Goal: Task Accomplishment & Management: Complete application form

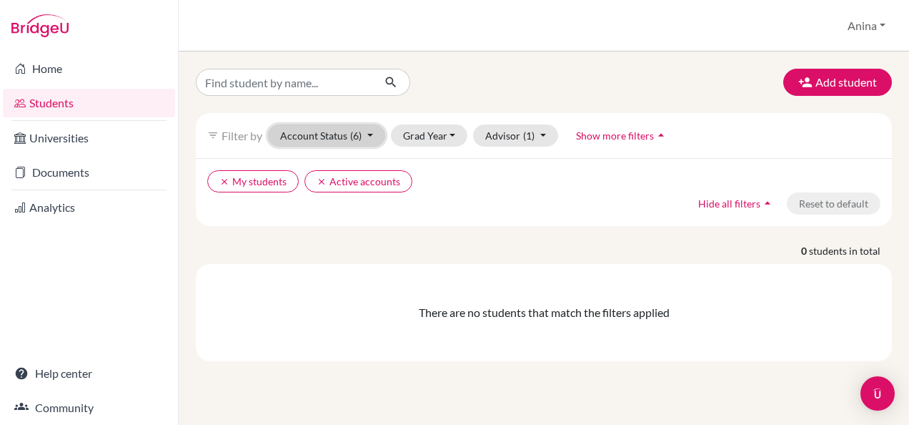
click at [332, 136] on button "Account Status (6)" at bounding box center [326, 135] width 117 height 22
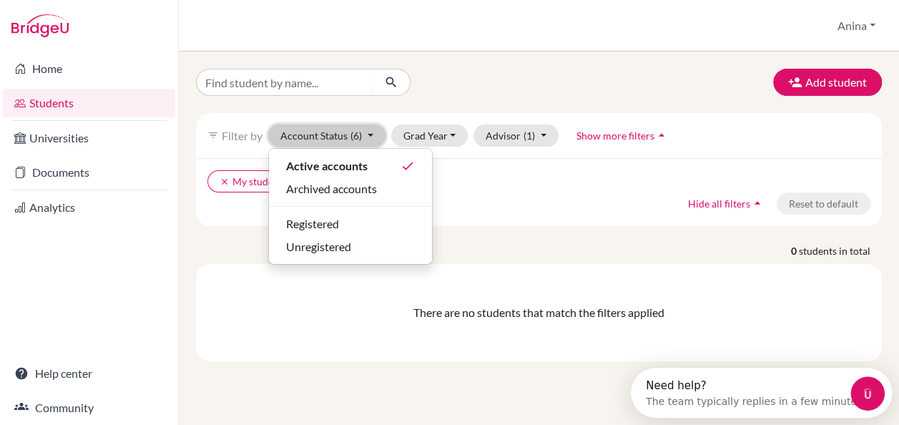
click at [332, 136] on button "Account Status (6)" at bounding box center [326, 135] width 117 height 22
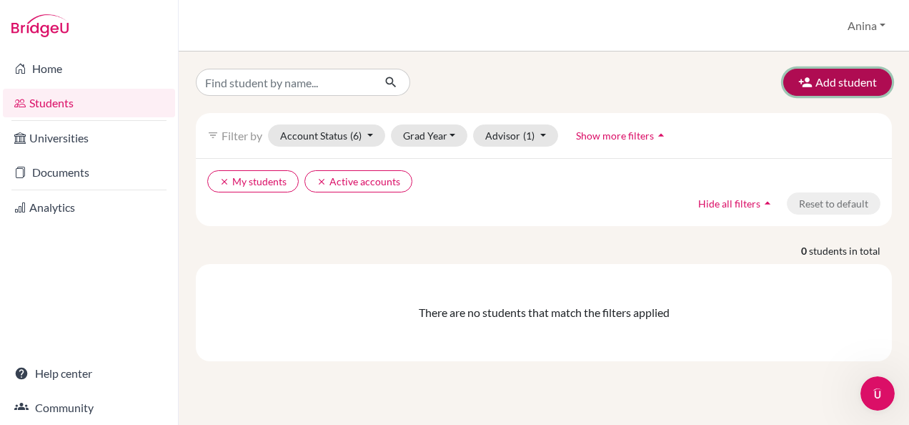
click at [842, 78] on button "Add student" at bounding box center [838, 82] width 109 height 27
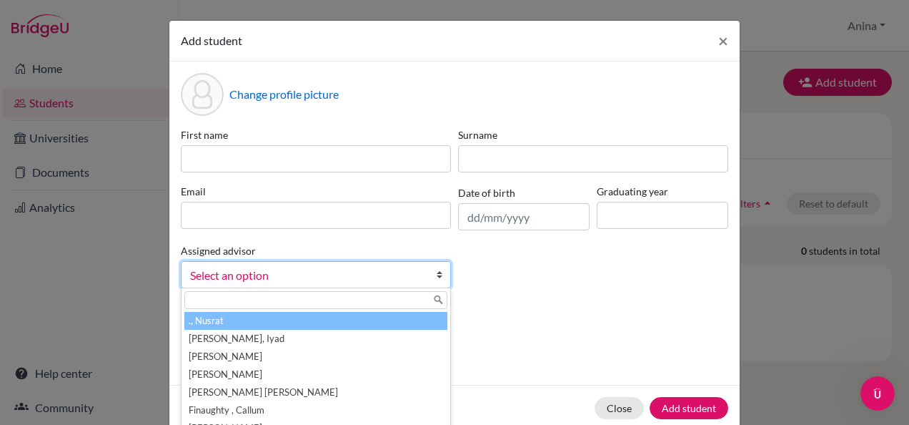
click at [396, 278] on span "Select an option" at bounding box center [306, 275] width 233 height 19
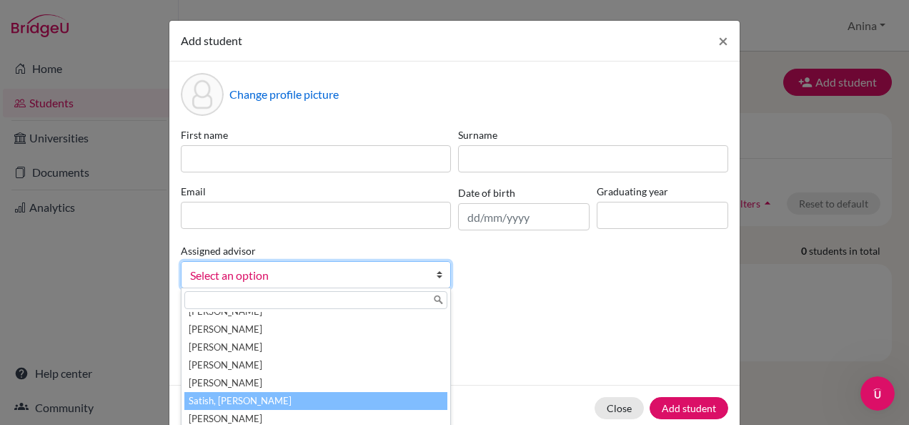
scroll to position [186, 0]
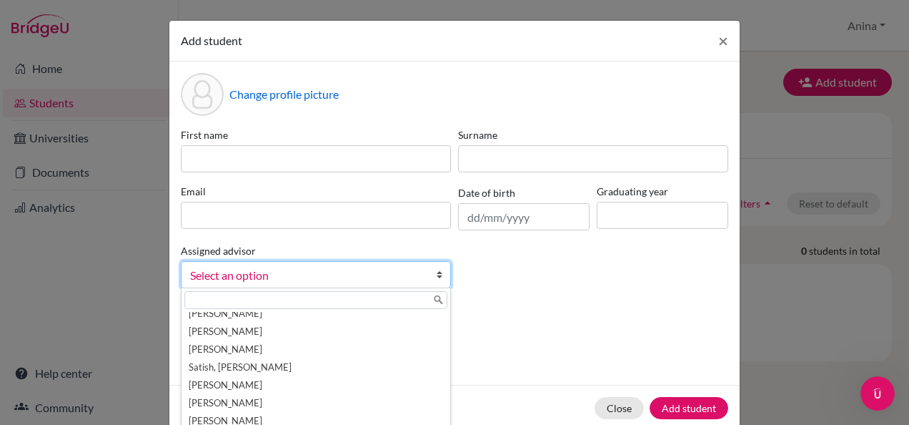
click at [568, 302] on div "Change profile picture First name Surname Email Date of birth Graduating year A…" at bounding box center [454, 222] width 571 height 323
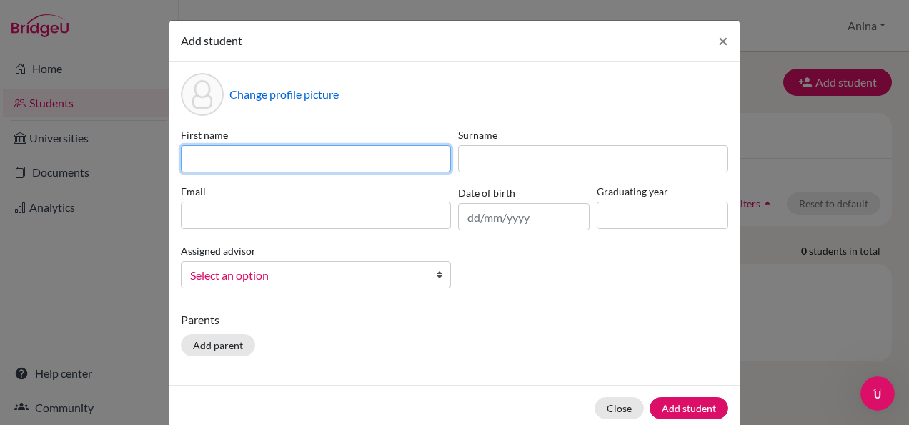
click at [399, 155] on input at bounding box center [316, 158] width 270 height 27
type input "Roman"
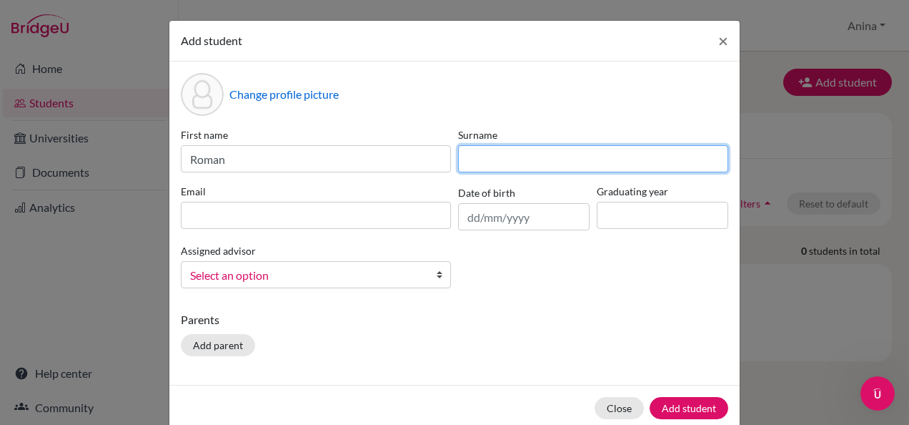
click at [518, 156] on input at bounding box center [593, 158] width 270 height 27
type input "[PERSON_NAME]"
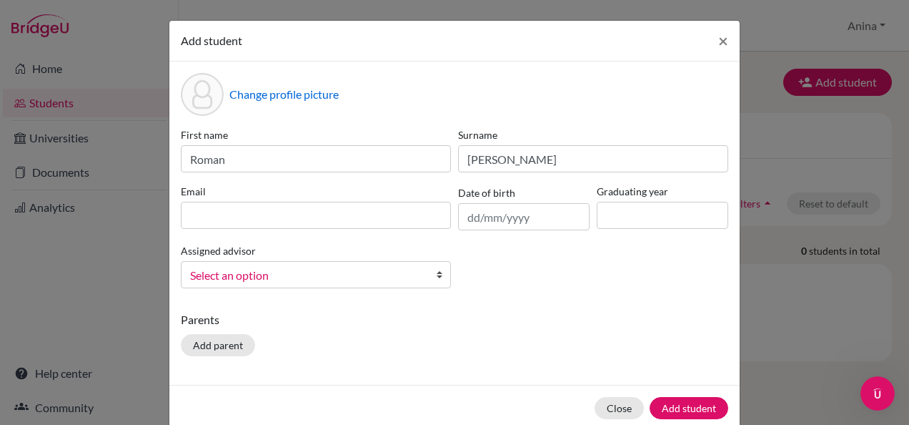
click at [536, 357] on div "Parents Add parent" at bounding box center [455, 336] width 548 height 51
click at [719, 41] on span "×" at bounding box center [724, 40] width 10 height 21
